Goal: Task Accomplishment & Management: Manage account settings

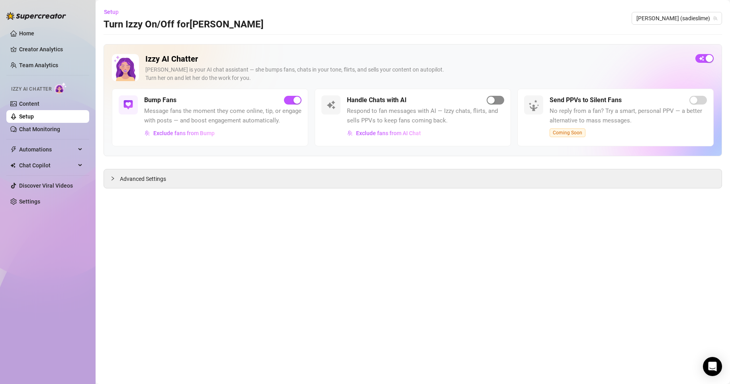
click at [490, 101] on div "button" at bounding box center [490, 100] width 7 height 7
click at [688, 12] on span "[PERSON_NAME] (sadieslime)" at bounding box center [676, 18] width 81 height 12
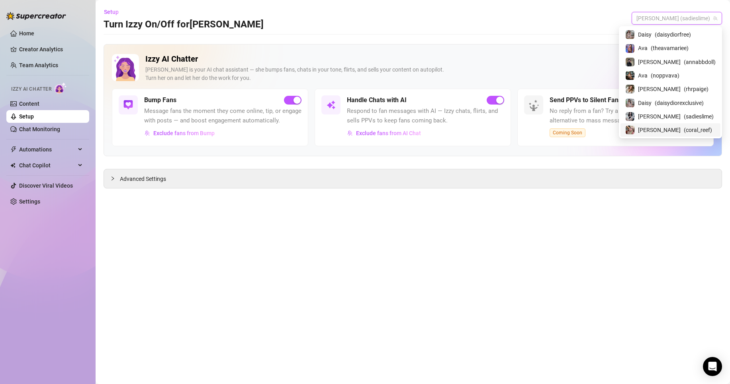
click at [692, 131] on span "( coral_reef )" at bounding box center [697, 130] width 28 height 9
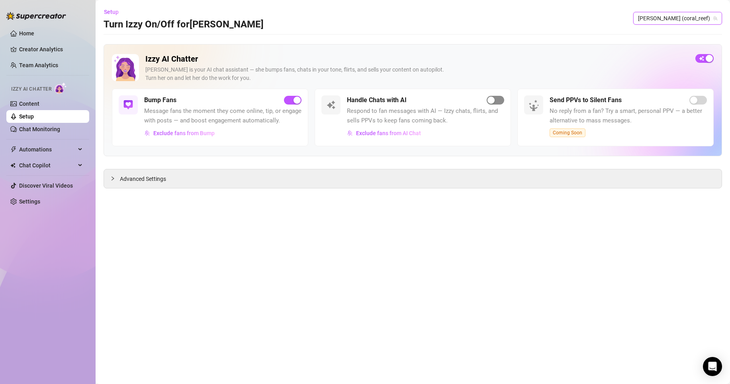
click at [498, 102] on span "button" at bounding box center [495, 100] width 18 height 9
drag, startPoint x: 494, startPoint y: 100, endPoint x: 531, endPoint y: 98, distance: 36.7
click at [494, 100] on span "button" at bounding box center [495, 100] width 18 height 9
click at [675, 23] on span "[PERSON_NAME] (coral_reef)" at bounding box center [677, 18] width 79 height 12
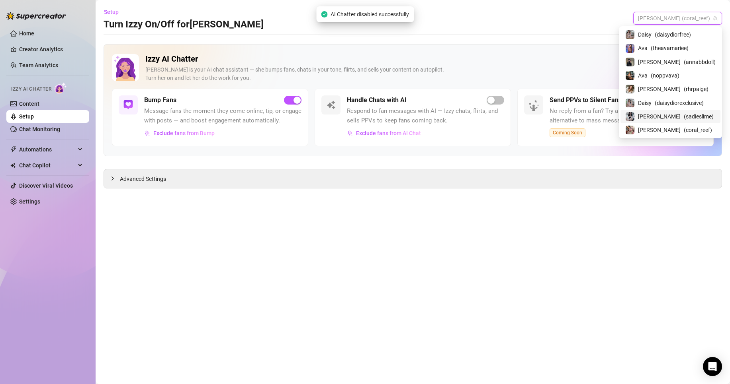
click at [689, 120] on div "[PERSON_NAME] ( sadieslime )" at bounding box center [670, 117] width 100 height 14
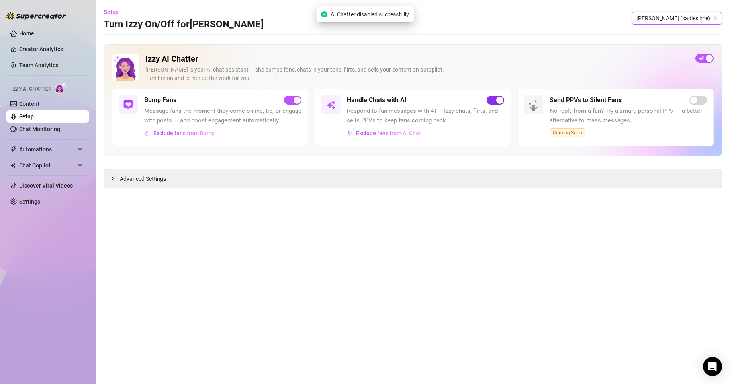
click at [497, 100] on div "button" at bounding box center [499, 100] width 7 height 7
click at [40, 204] on link "Settings" at bounding box center [29, 202] width 21 height 6
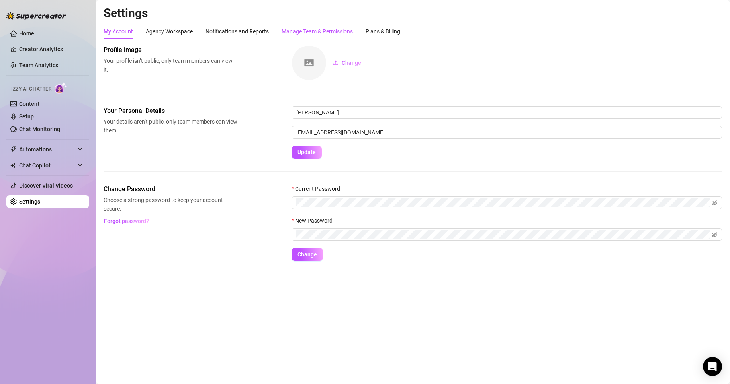
click at [327, 31] on div "Manage Team & Permissions" at bounding box center [316, 31] width 71 height 9
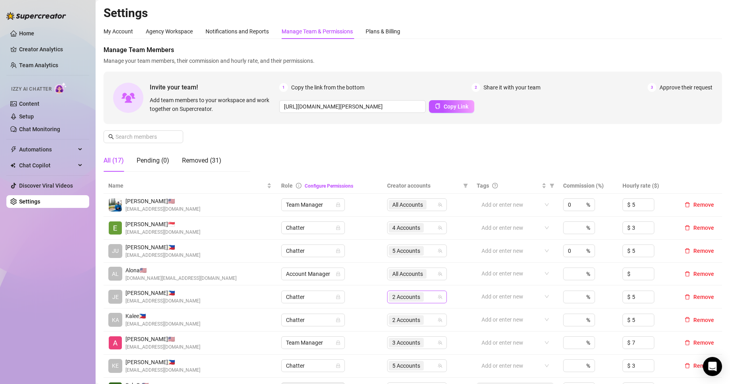
click at [405, 299] on span "2 Accounts" at bounding box center [406, 297] width 28 height 9
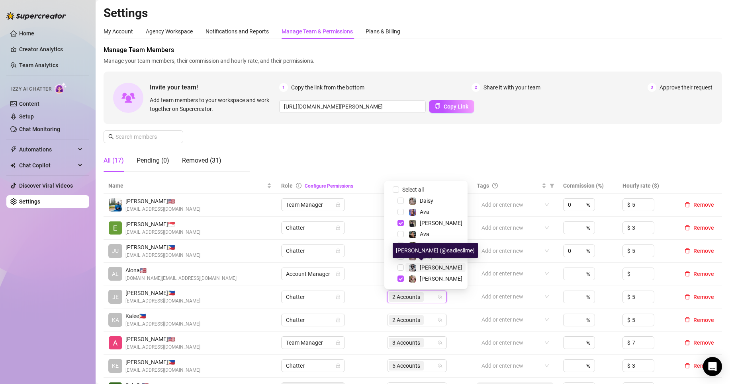
click at [426, 268] on span "[PERSON_NAME]" at bounding box center [440, 268] width 43 height 6
click at [344, 144] on div "Manage Team Members Manage your team members, their commission and hourly rate,…" at bounding box center [412, 111] width 618 height 133
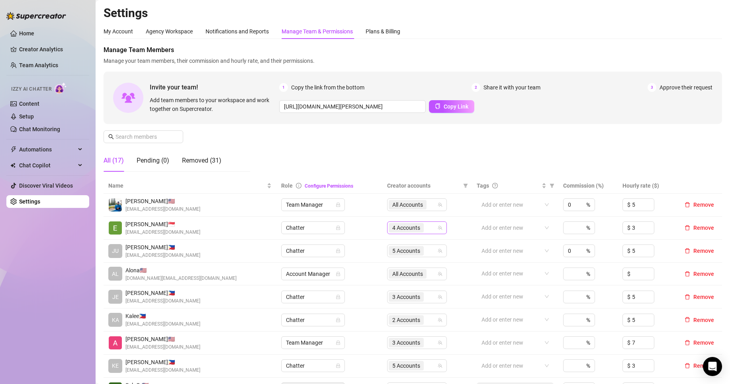
click at [404, 233] on div "4 Accounts" at bounding box center [406, 227] width 37 height 11
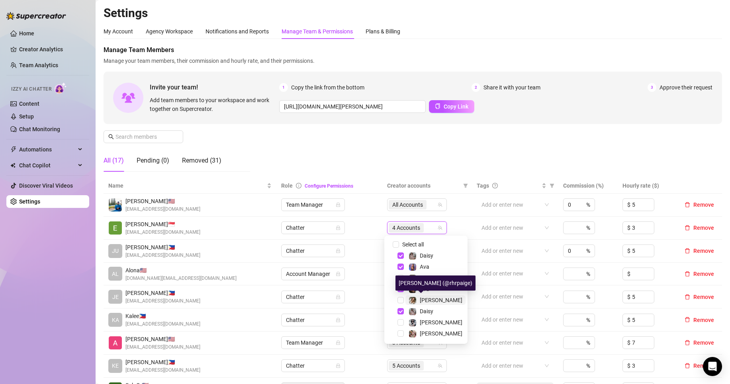
click at [431, 298] on span "[PERSON_NAME]" at bounding box center [440, 300] width 43 height 6
click at [458, 145] on div "Manage Team Members Manage your team members, their commission and hourly rate,…" at bounding box center [412, 111] width 618 height 133
